Goal: Navigation & Orientation: Find specific page/section

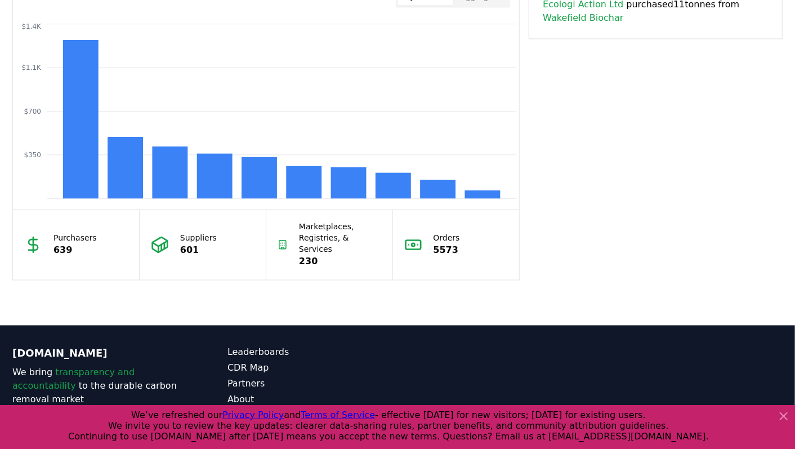
scroll to position [987, 0]
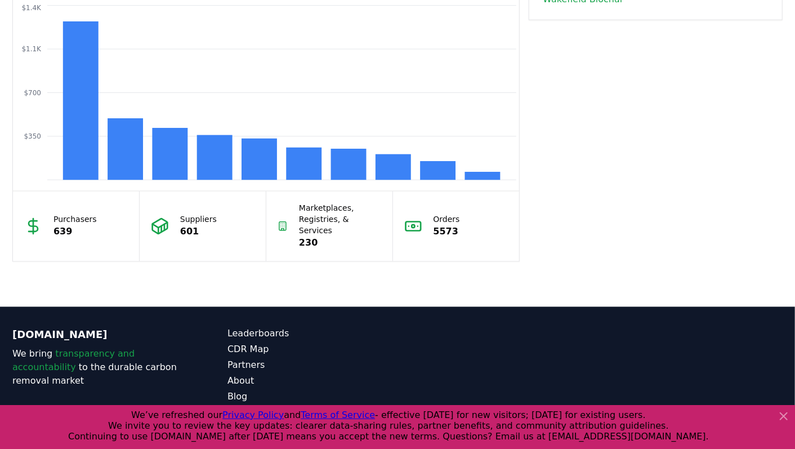
click at [784, 415] on icon at bounding box center [783, 416] width 7 height 7
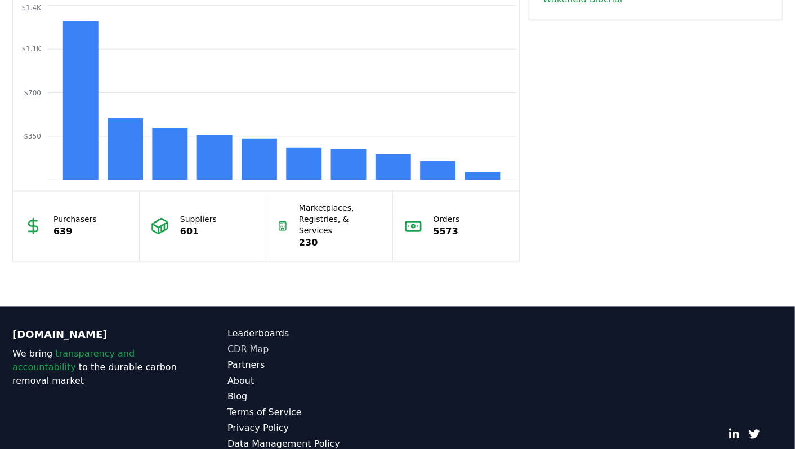
click at [243, 343] on link "CDR Map" at bounding box center [312, 350] width 170 height 14
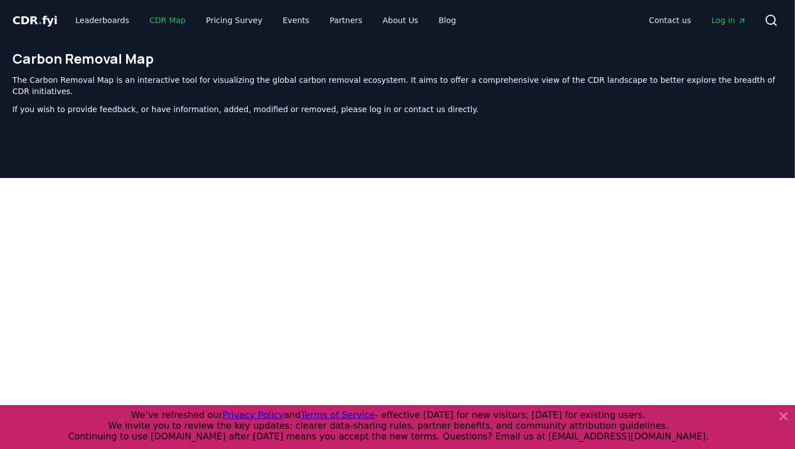
click at [163, 21] on link "CDR Map" at bounding box center [168, 20] width 54 height 20
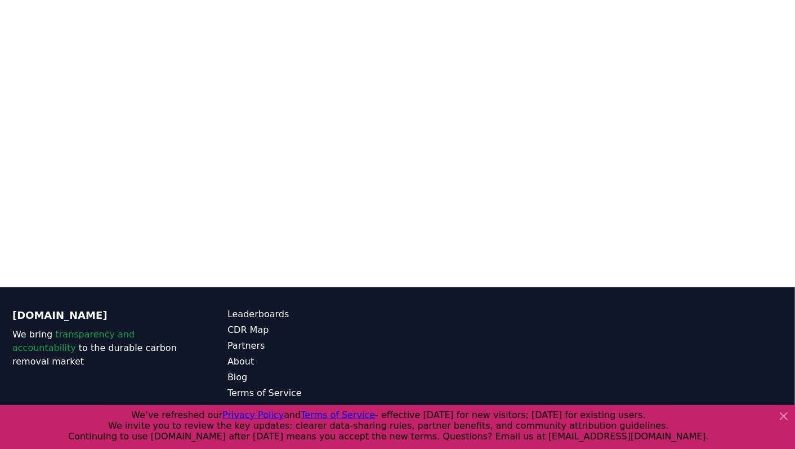
scroll to position [346, 0]
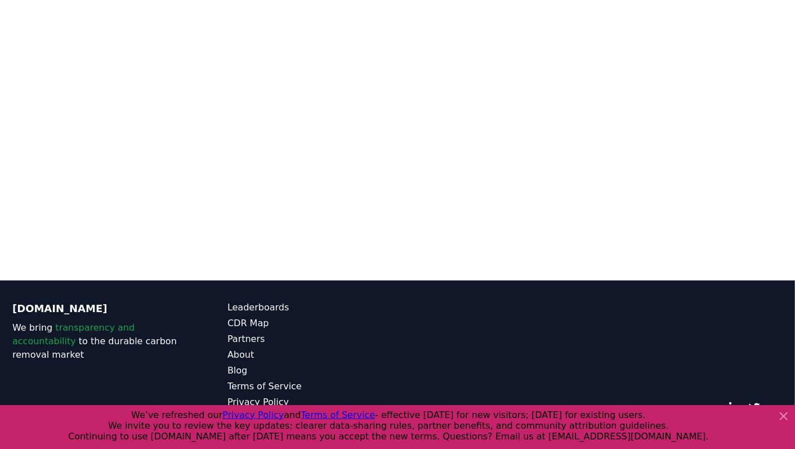
click at [782, 418] on icon at bounding box center [784, 416] width 14 height 14
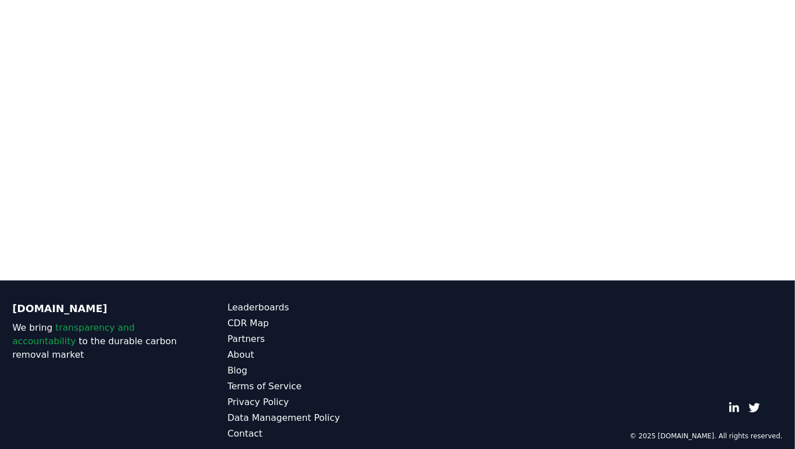
scroll to position [0, 0]
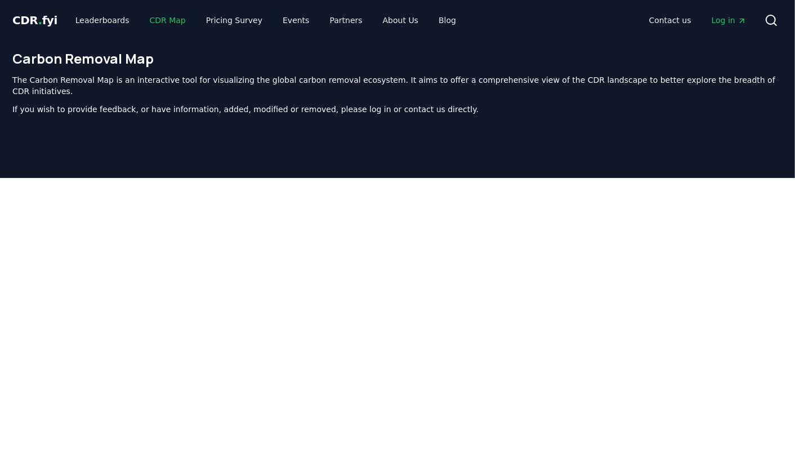
click at [162, 14] on link "CDR Map" at bounding box center [168, 20] width 54 height 20
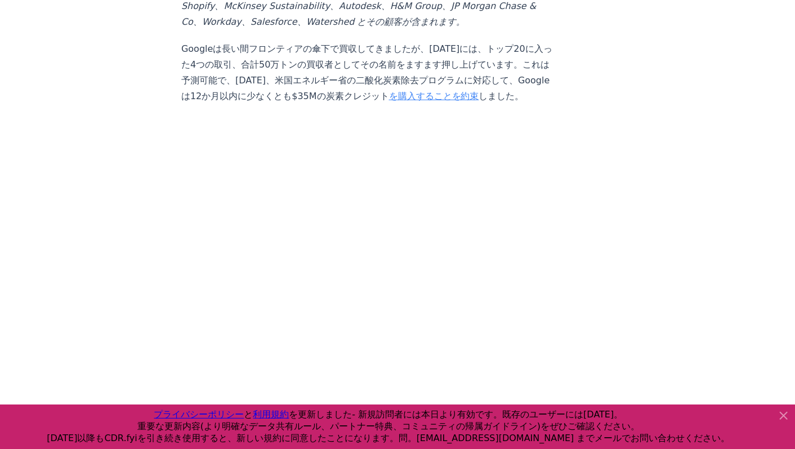
scroll to position [2743, 0]
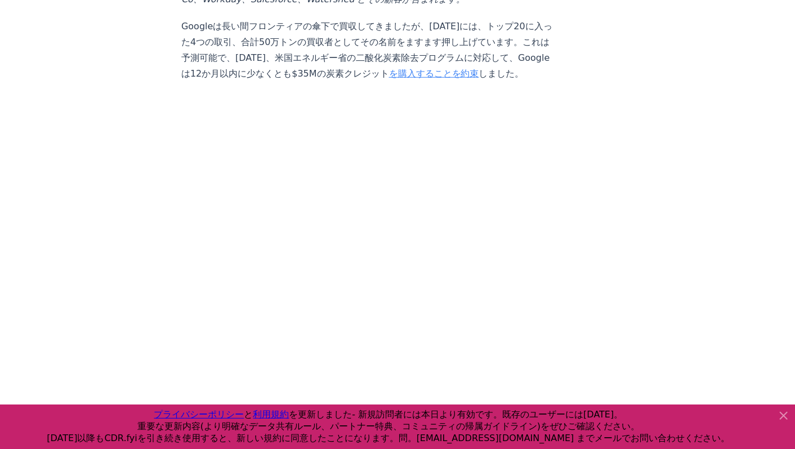
click at [781, 416] on icon at bounding box center [784, 416] width 14 height 14
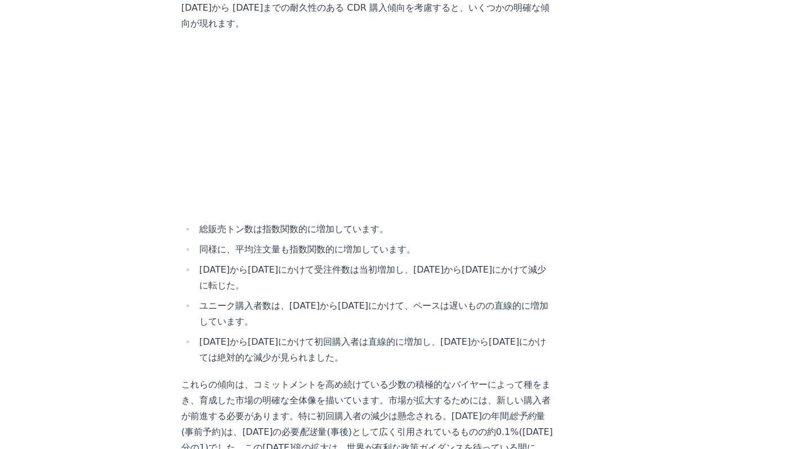
scroll to position [6925, 0]
